Goal: Task Accomplishment & Management: Manage account settings

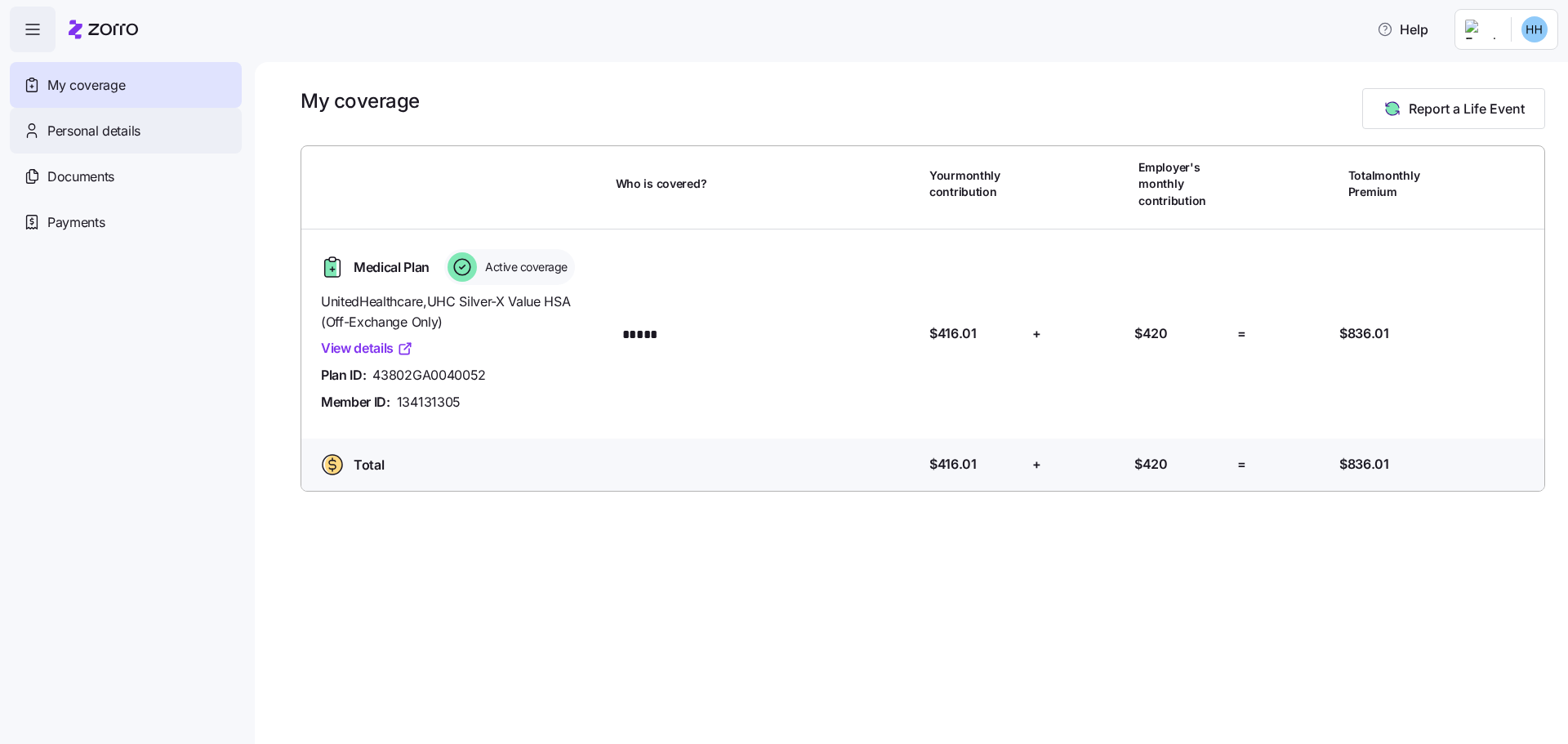
click at [113, 142] on div "Personal details" at bounding box center [126, 130] width 232 height 45
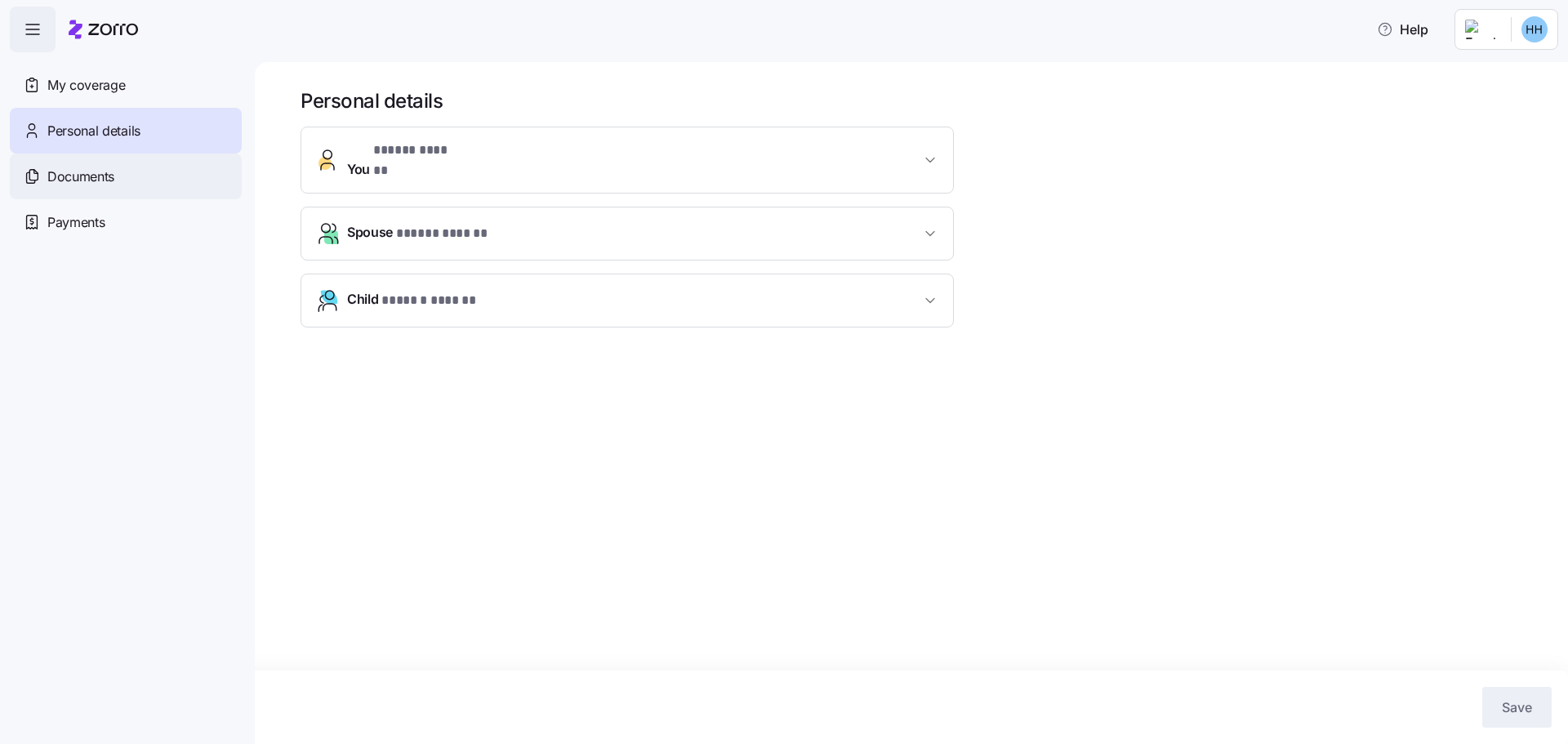
click at [59, 182] on span "Documents" at bounding box center [81, 177] width 67 height 20
